Goal: Information Seeking & Learning: Understand process/instructions

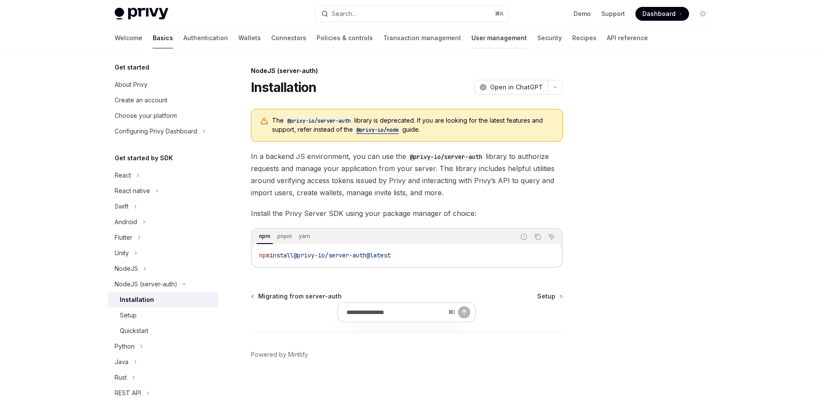
click at [471, 48] on link "User management" at bounding box center [498, 38] width 55 height 21
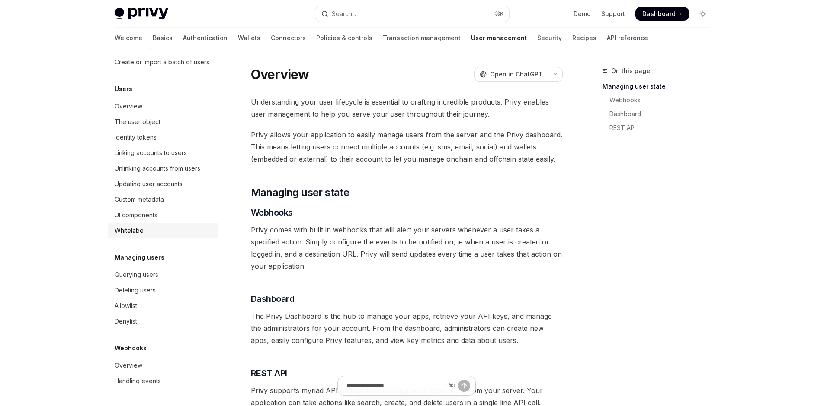
scroll to position [218, 0]
click at [115, 270] on div "Querying users" at bounding box center [137, 275] width 44 height 10
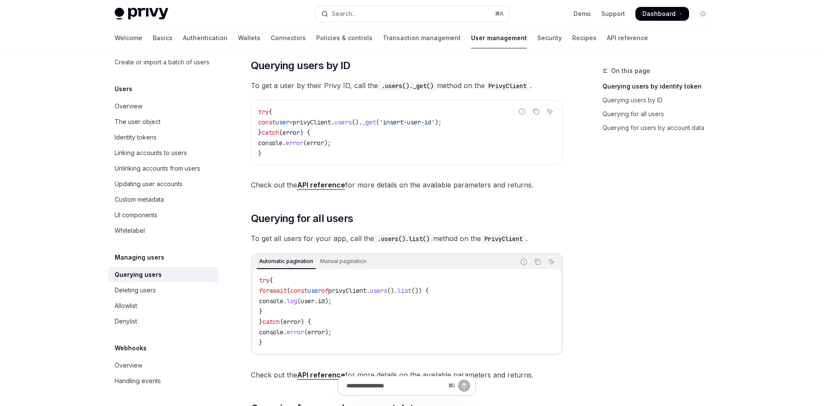
scroll to position [250, 0]
click at [351, 125] on span "users" at bounding box center [342, 122] width 17 height 8
click at [376, 125] on span "_get" at bounding box center [369, 122] width 14 height 8
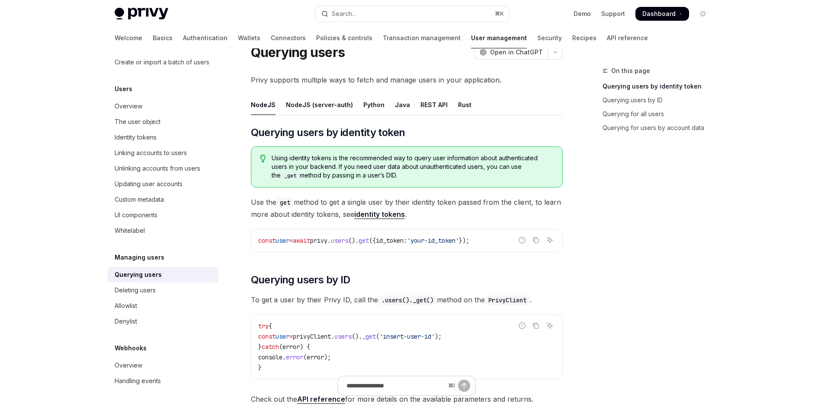
scroll to position [0, 0]
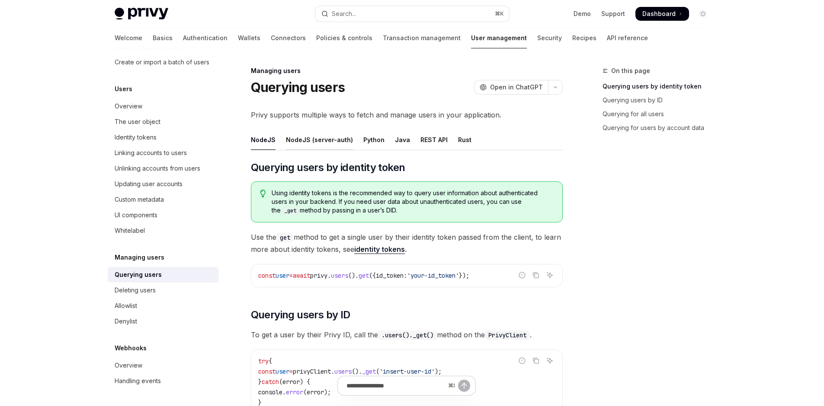
click at [293, 150] on div "NodeJS (server-auth)" at bounding box center [319, 140] width 67 height 20
type textarea "*"
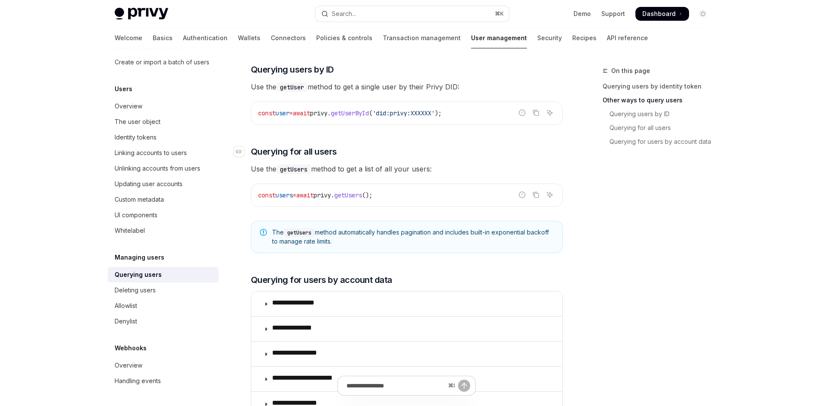
scroll to position [431, 0]
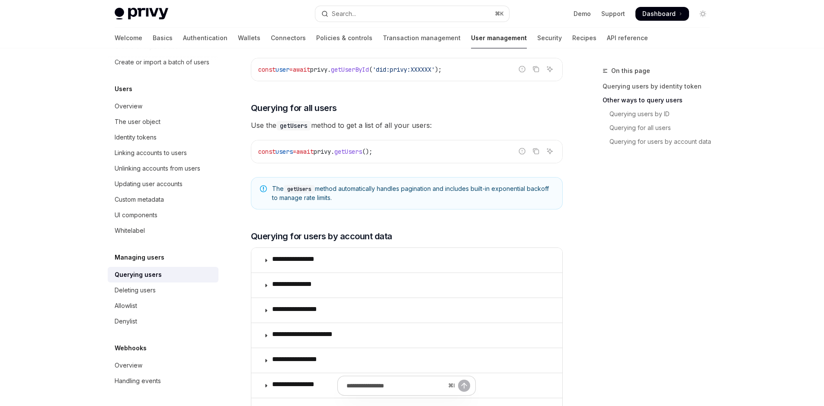
click at [275, 73] on span "user" at bounding box center [282, 70] width 14 height 8
drag, startPoint x: 219, startPoint y: 195, endPoint x: 494, endPoint y: 193, distance: 275.0
click at [492, 81] on div "const user = await privy . getUserById ( 'did:privy:XXXXXX' );" at bounding box center [406, 69] width 311 height 22
copy span "const user = await privy . getUserById ( 'did:privy:XXXXXX' );"
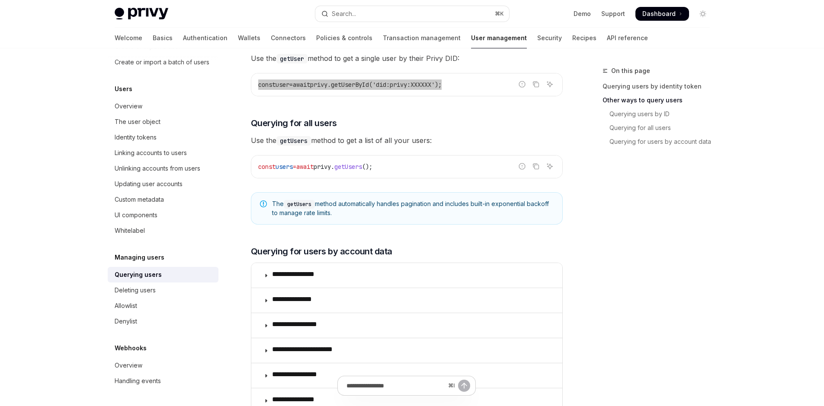
scroll to position [417, 0]
